Goal: Task Accomplishment & Management: Use online tool/utility

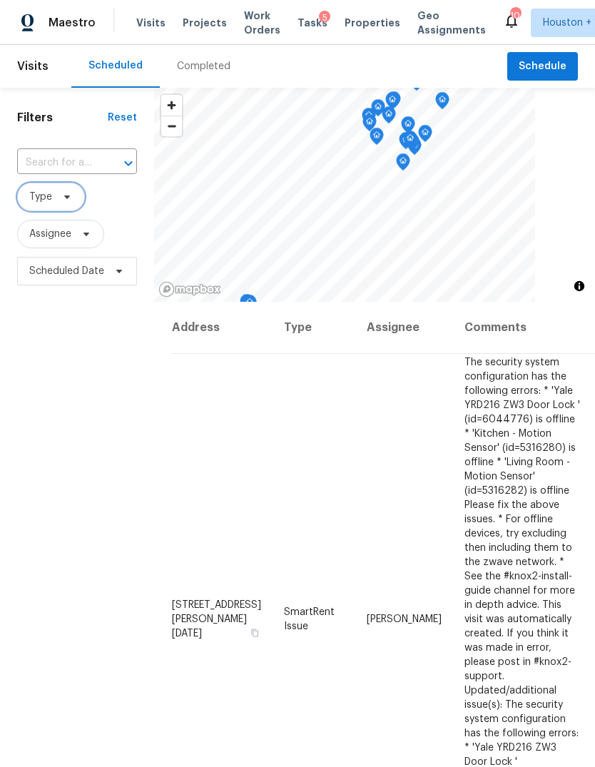
click at [54, 201] on span "Type" at bounding box center [51, 197] width 68 height 29
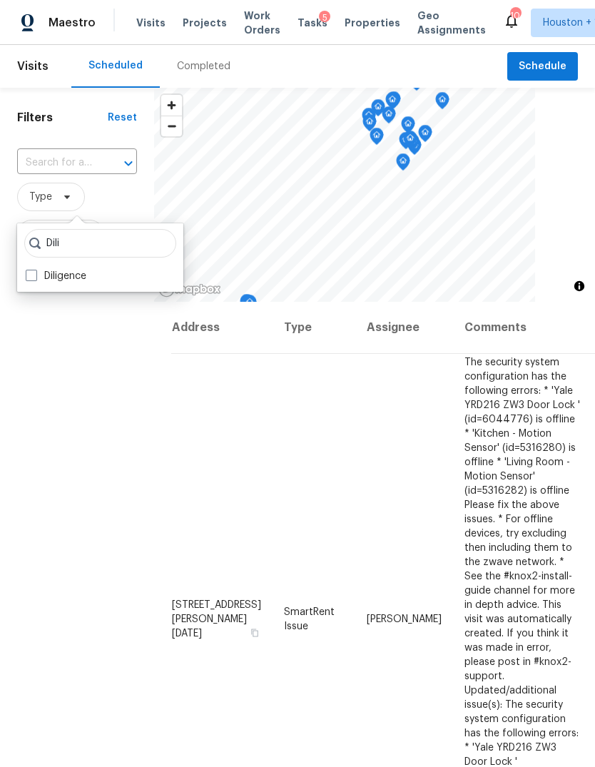
type input "Dili"
click at [44, 281] on label "Diligence" at bounding box center [56, 276] width 61 height 14
click at [35, 278] on input "Diligence" at bounding box center [30, 273] width 9 height 9
checkbox input "true"
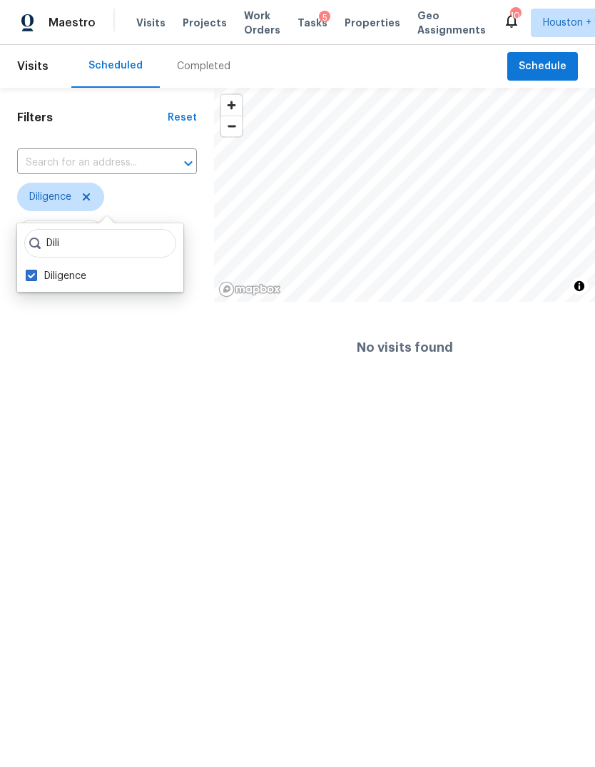
click at [70, 393] on html "Maestro Visits Projects Work Orders Tasks 5 Properties Geo Assignments 10 [GEOG…" at bounding box center [297, 196] width 595 height 393
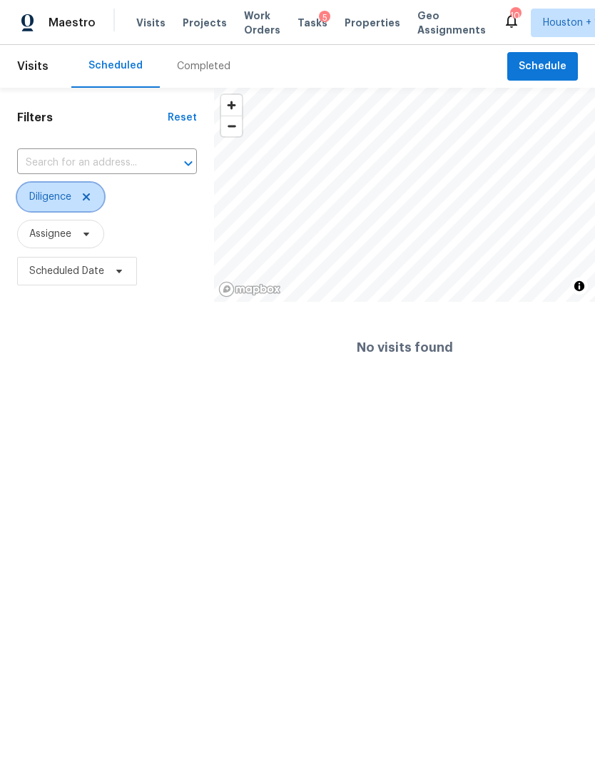
click at [92, 197] on icon at bounding box center [86, 196] width 11 height 11
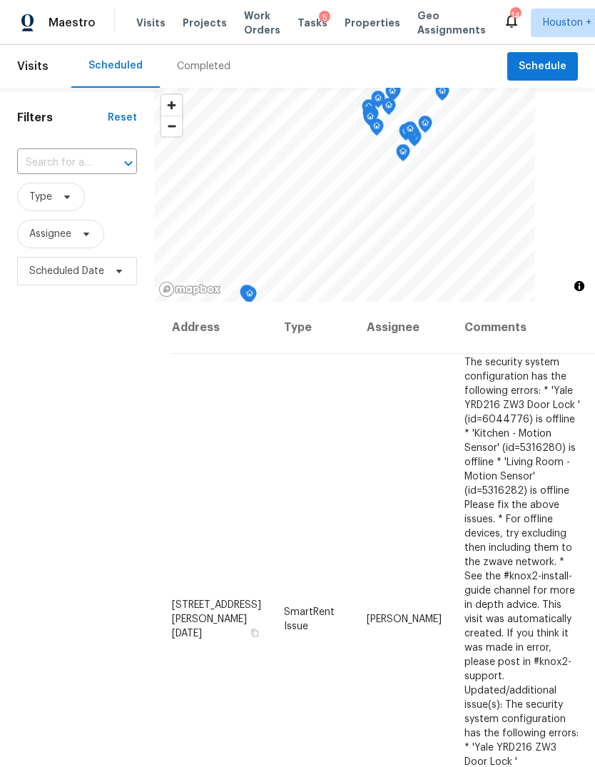
click at [194, 22] on span "Projects" at bounding box center [205, 23] width 44 height 14
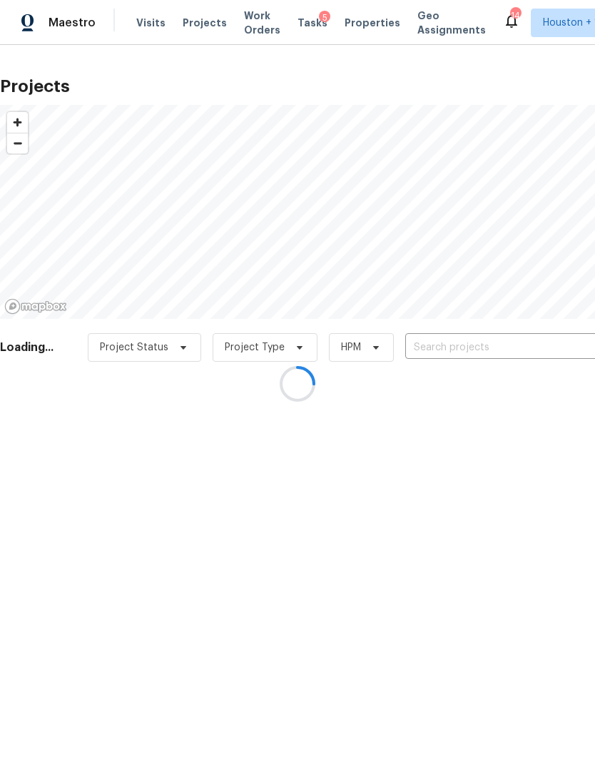
click at [547, 347] on div at bounding box center [297, 383] width 595 height 767
click at [546, 341] on div at bounding box center [297, 383] width 595 height 767
click at [575, 339] on div at bounding box center [297, 383] width 595 height 767
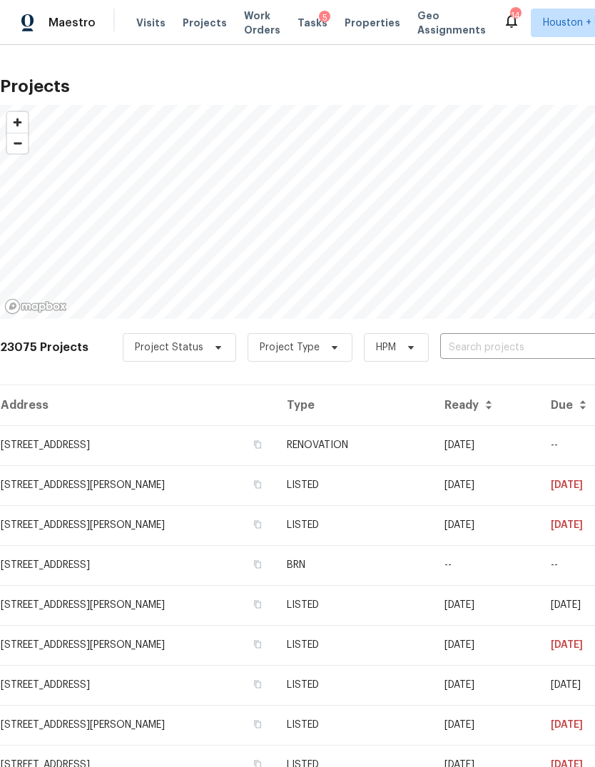
click at [568, 337] on input "text" at bounding box center [521, 348] width 163 height 22
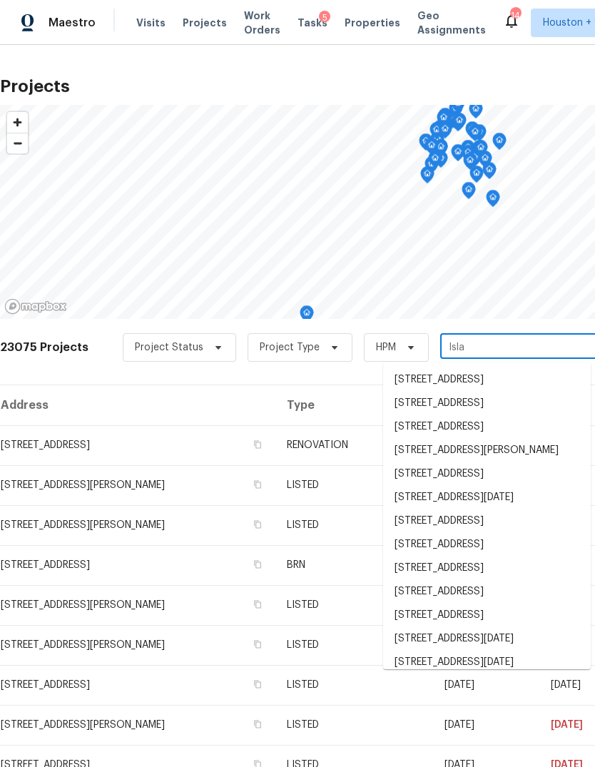
type input "Isla c"
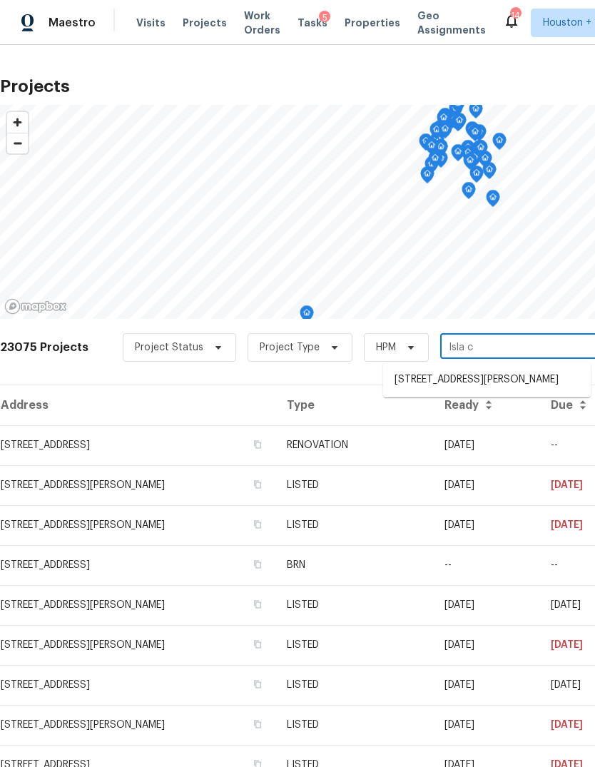
click at [543, 358] on input "Isla c" at bounding box center [521, 348] width 163 height 22
click at [546, 382] on li "[STREET_ADDRESS][PERSON_NAME]" at bounding box center [487, 380] width 208 height 24
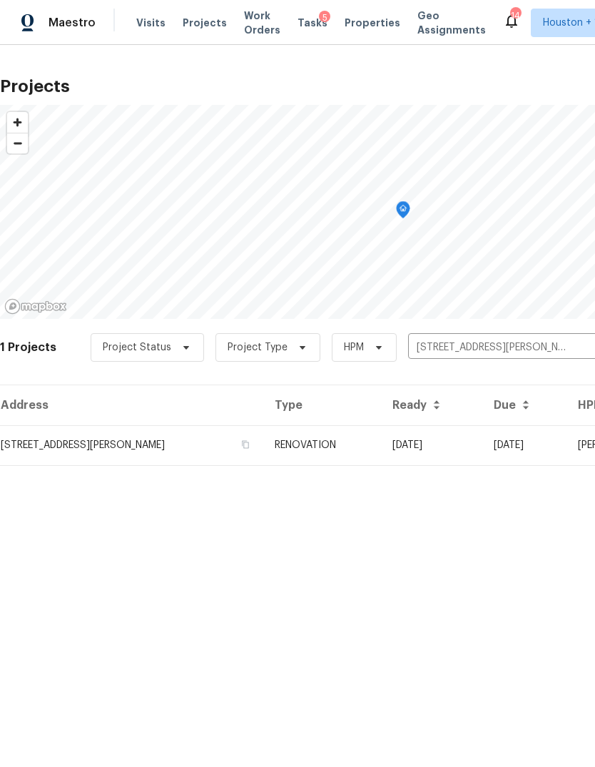
click at [54, 490] on div "Projects © Mapbox © OpenStreetMap Improve this map 1 Projects Project Status Pr…" at bounding box center [297, 278] width 595 height 467
click at [50, 445] on td "[STREET_ADDRESS][PERSON_NAME]" at bounding box center [131, 445] width 263 height 40
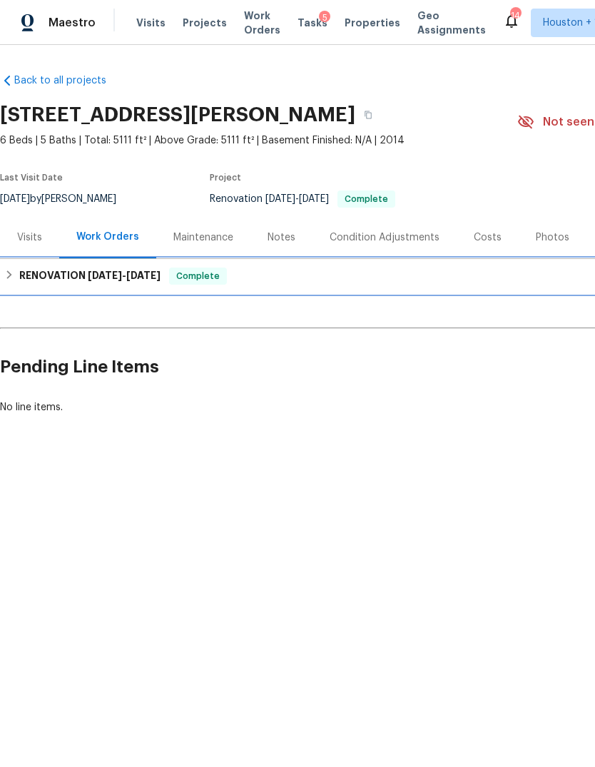
click at [39, 282] on h6 "RENOVATION 7/1/25 - 7/7/25" at bounding box center [89, 276] width 141 height 17
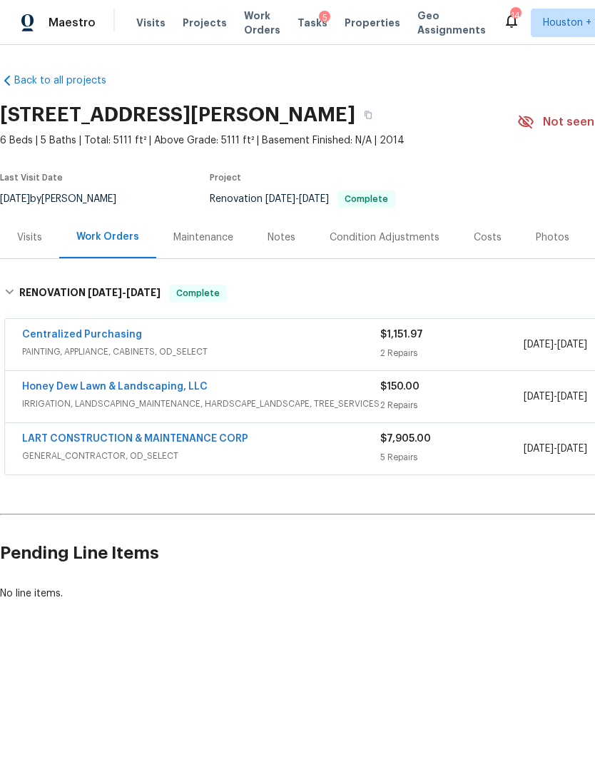
click at [36, 256] on div "Visits" at bounding box center [29, 237] width 59 height 42
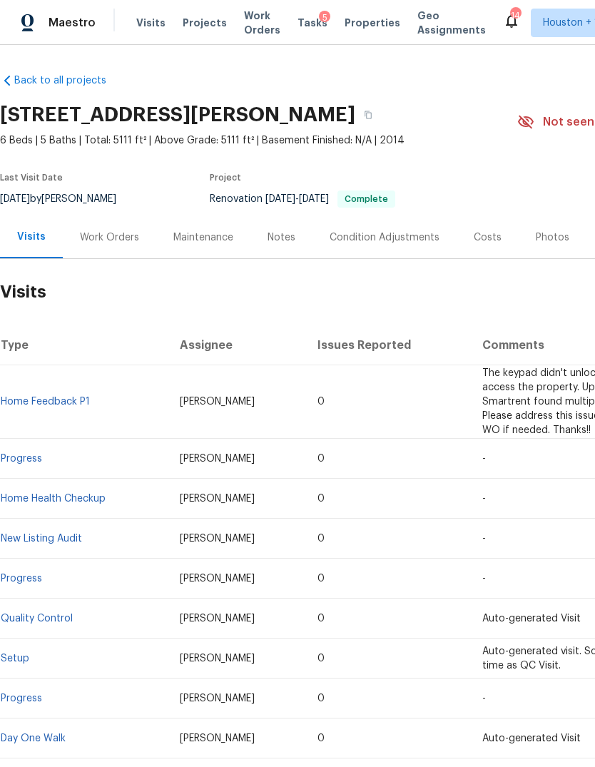
click at [193, 246] on div "Maintenance" at bounding box center [203, 237] width 94 height 42
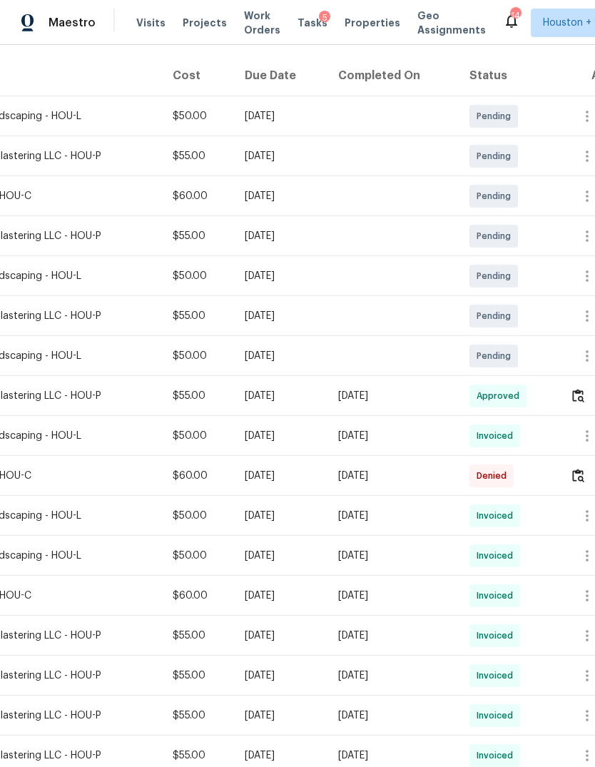
scroll to position [224, 196]
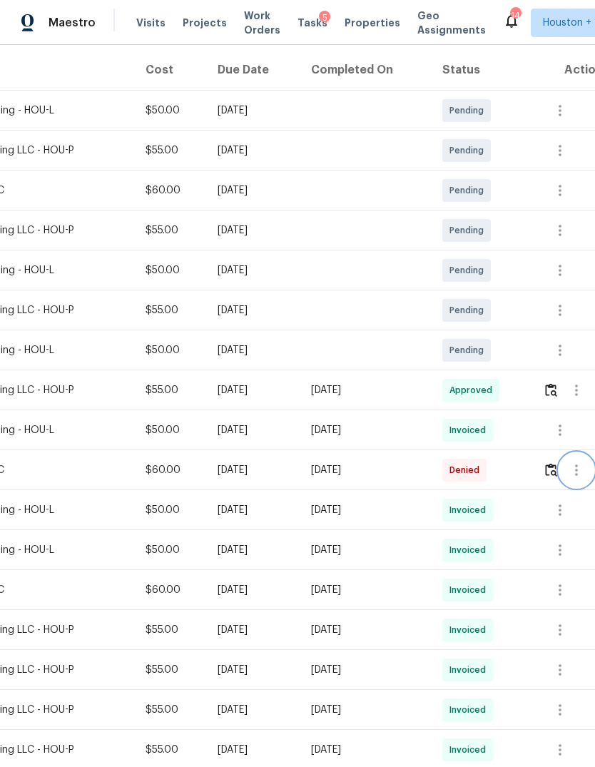
click at [578, 472] on icon "button" at bounding box center [576, 470] width 3 height 11
click at [535, 505] on li "View details" at bounding box center [534, 495] width 100 height 24
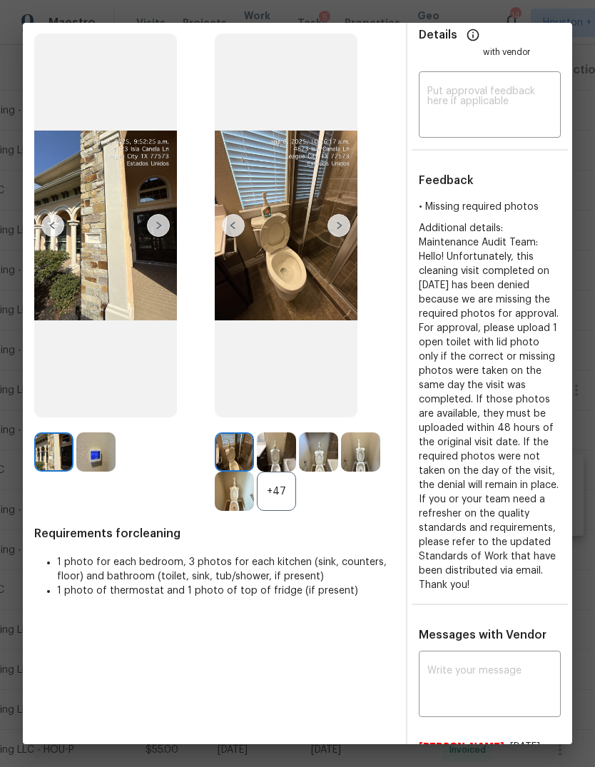
scroll to position [78, 0]
click at [271, 510] on div "+47" at bounding box center [276, 490] width 39 height 39
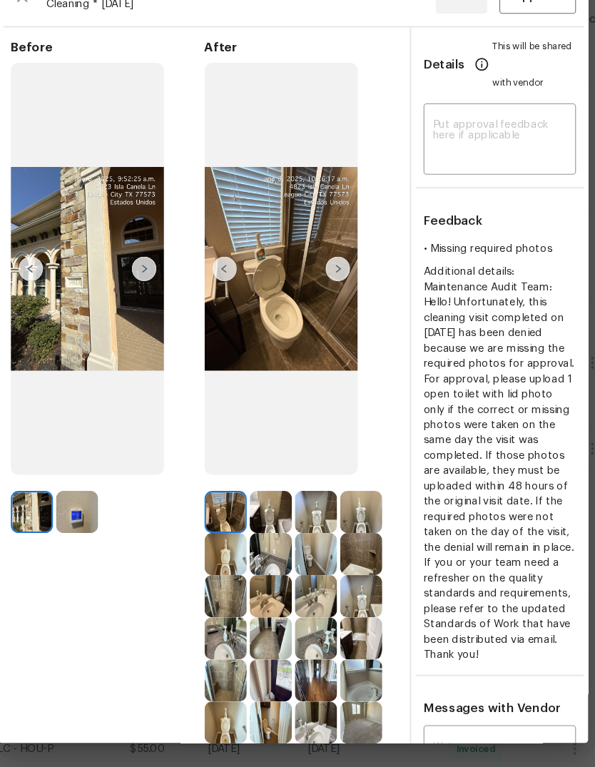
scroll to position [0, 0]
click at [34, 34] on button "button" at bounding box center [44, 49] width 21 height 31
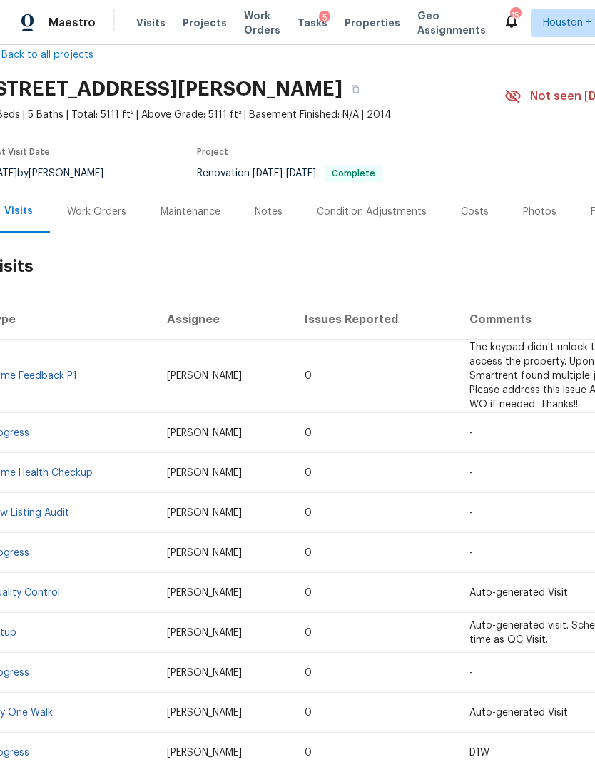
scroll to position [26, 12]
click at [369, 80] on button "button" at bounding box center [356, 89] width 26 height 26
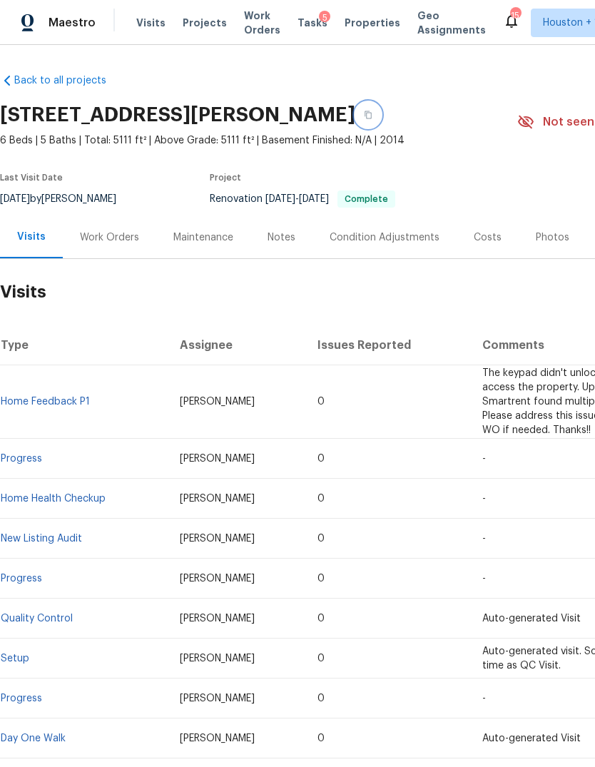
scroll to position [0, 0]
click at [209, 248] on div "Maintenance" at bounding box center [203, 237] width 94 height 42
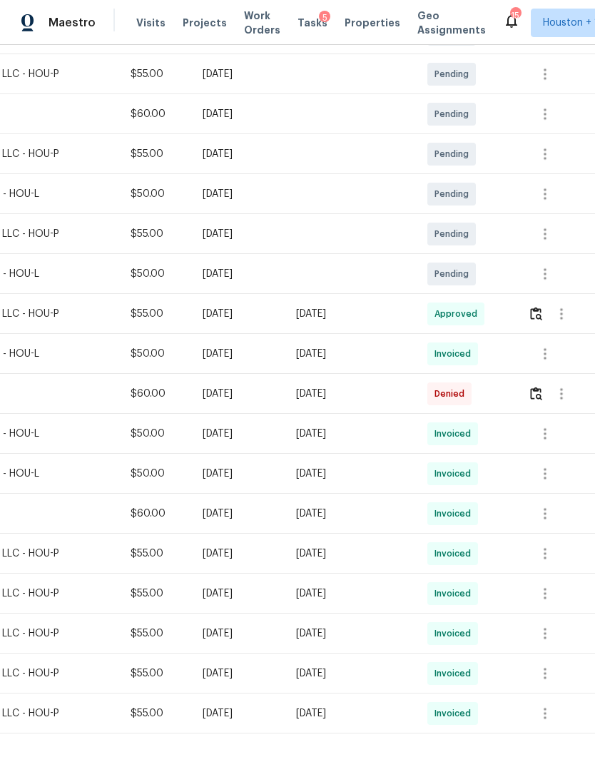
scroll to position [301, 211]
click at [570, 396] on icon "button" at bounding box center [561, 394] width 17 height 17
click at [550, 419] on li "View details" at bounding box center [534, 419] width 100 height 24
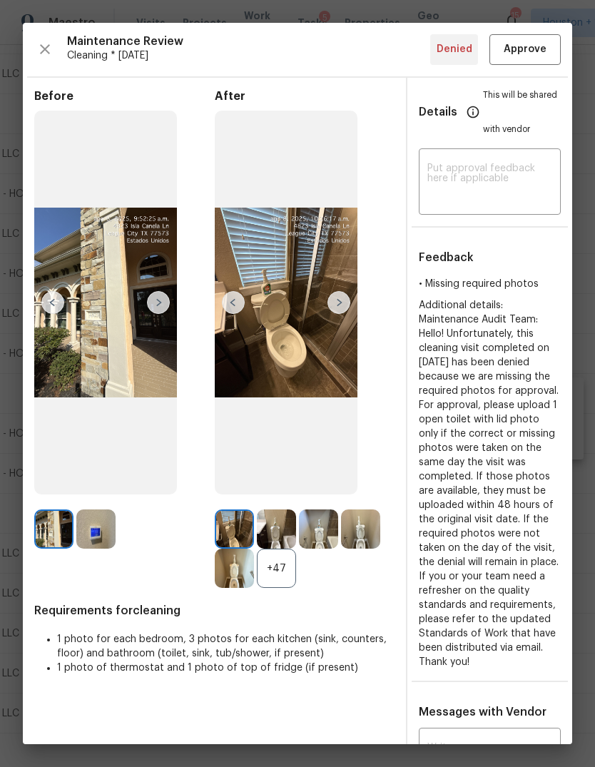
scroll to position [0, 0]
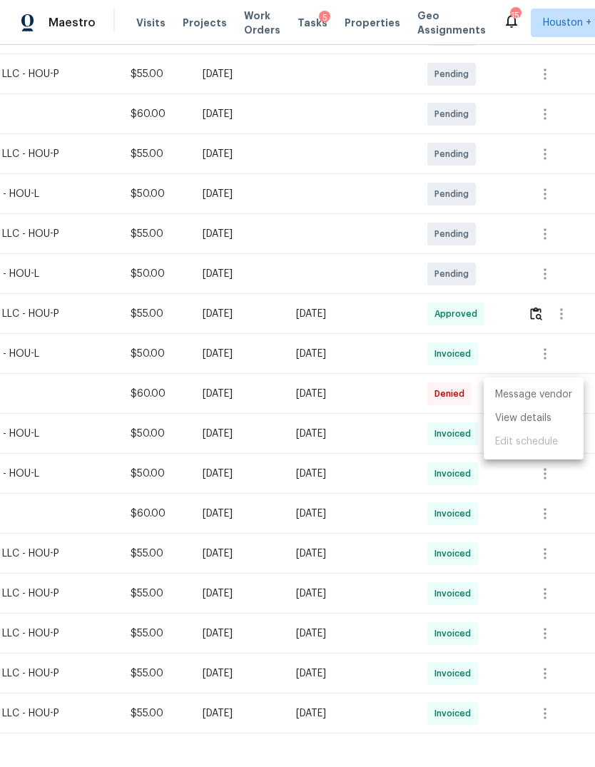
click at [435, 525] on div at bounding box center [297, 383] width 595 height 767
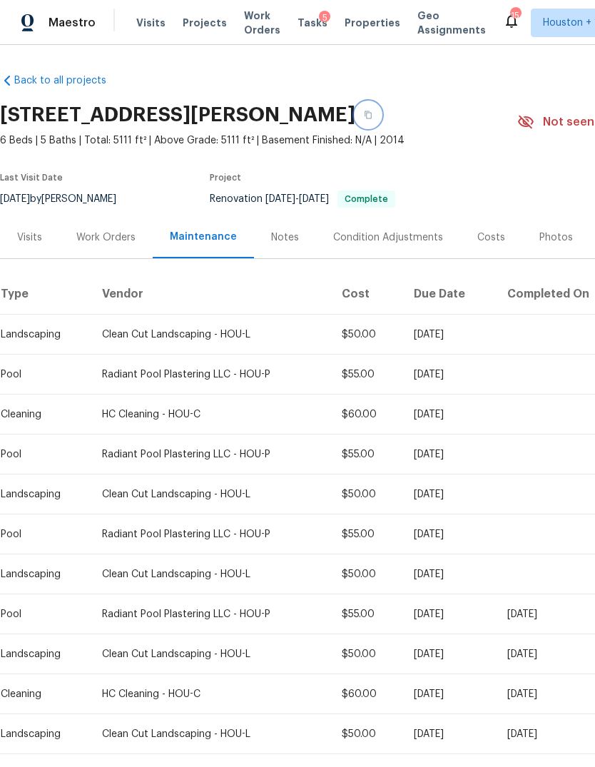
click at [372, 115] on icon "button" at bounding box center [368, 115] width 7 height 8
